Goal: Check status

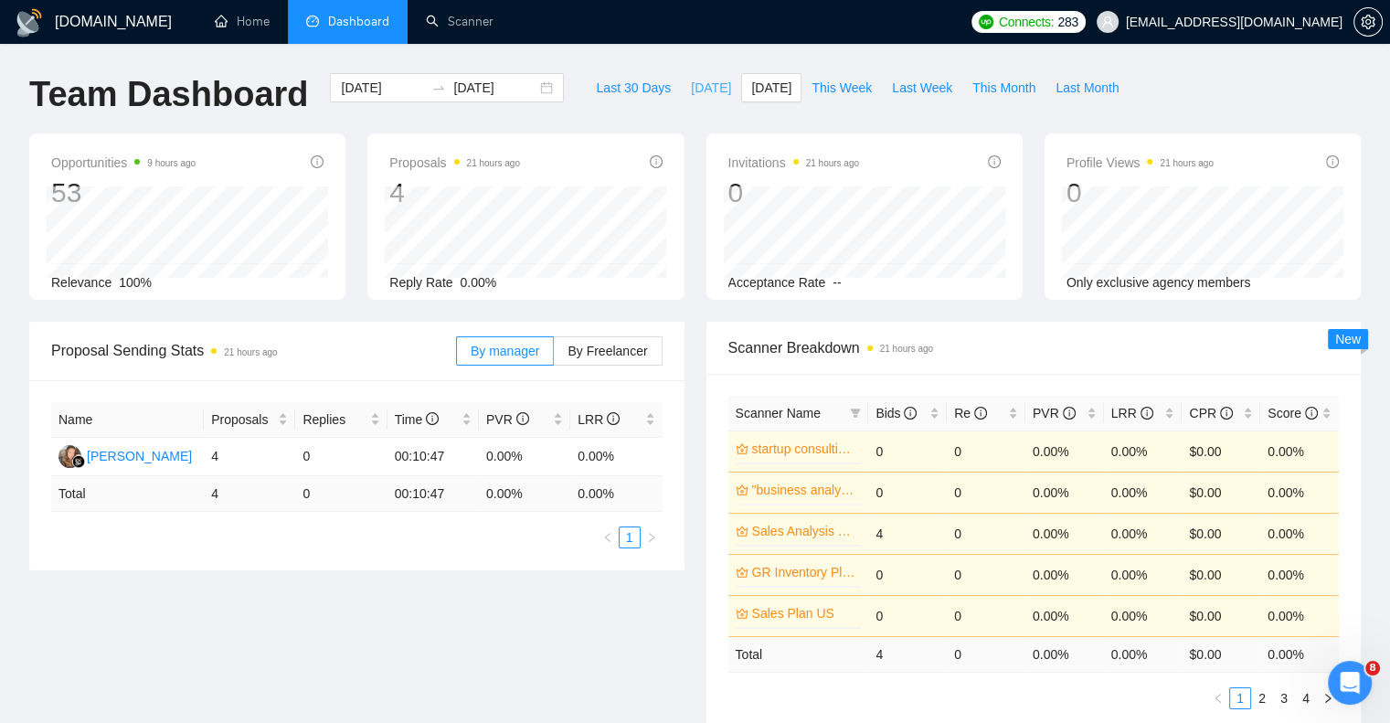
click at [691, 93] on span "[DATE]" at bounding box center [711, 88] width 40 height 20
type input "[DATE]"
click at [691, 93] on span "[DATE]" at bounding box center [711, 88] width 40 height 20
click at [0, 722] on html "GigRadar.io Home Dashboard Scanner Connects: 235 carolynmacbainwaldo@gmail.com …" at bounding box center [695, 361] width 1390 height 723
